Goal: Transaction & Acquisition: Purchase product/service

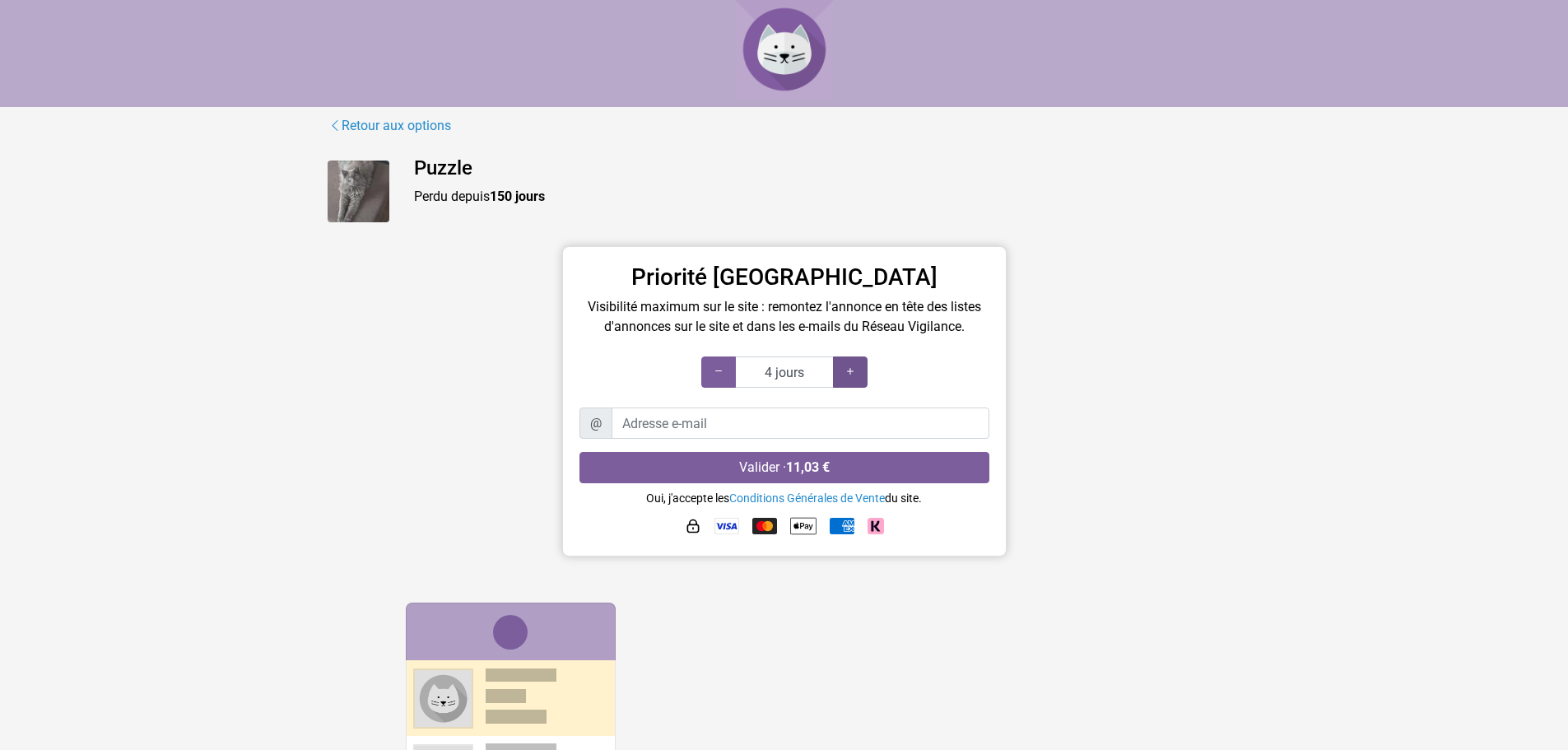
click at [850, 374] on icon at bounding box center [850, 372] width 14 height 16
click at [851, 374] on icon at bounding box center [850, 372] width 14 height 16
click at [854, 374] on icon at bounding box center [850, 372] width 14 height 16
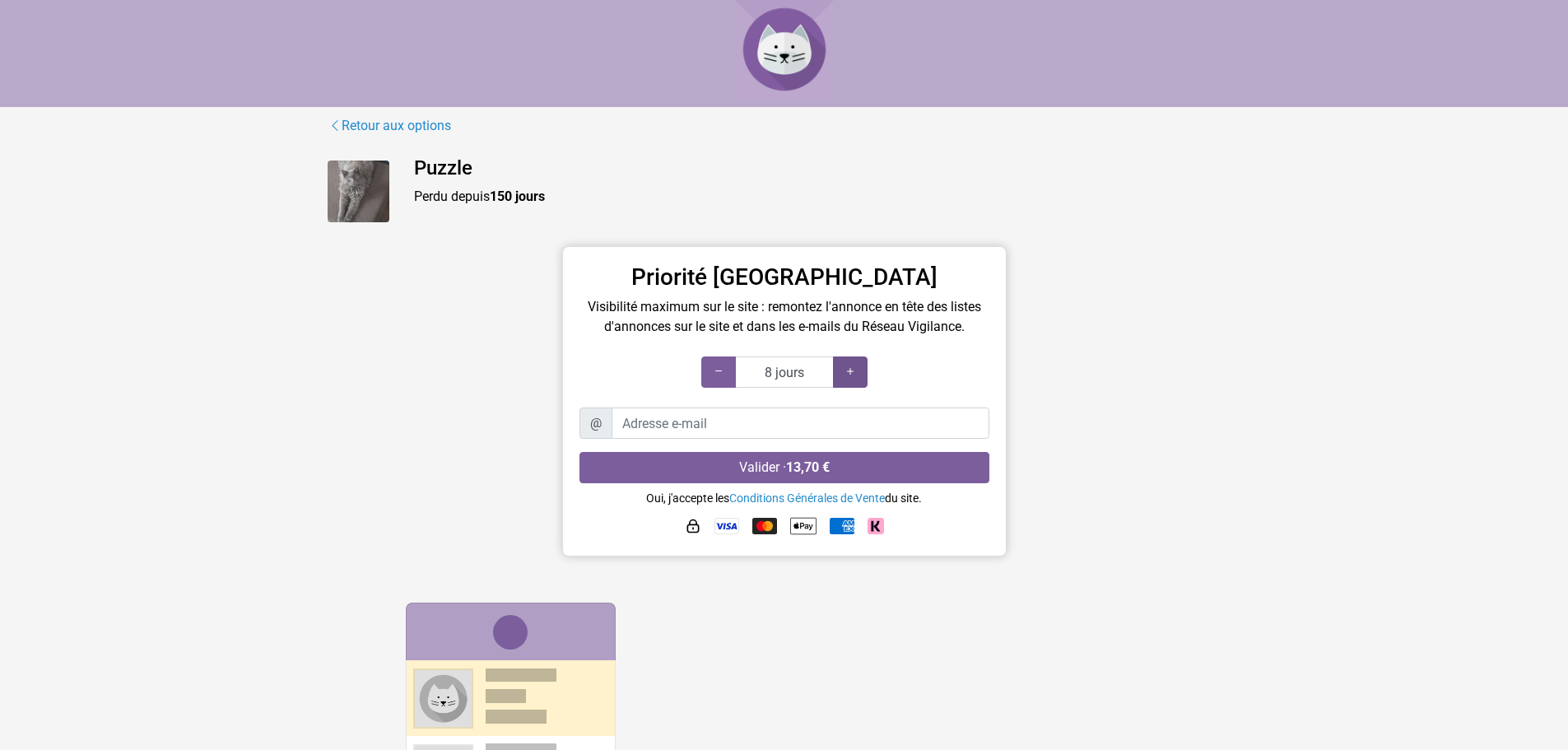
type input "9 jours"
click at [854, 374] on icon at bounding box center [850, 372] width 14 height 16
drag, startPoint x: 141, startPoint y: 394, endPoint x: 117, endPoint y: 389, distance: 24.5
